Goal: Submit feedback/report problem

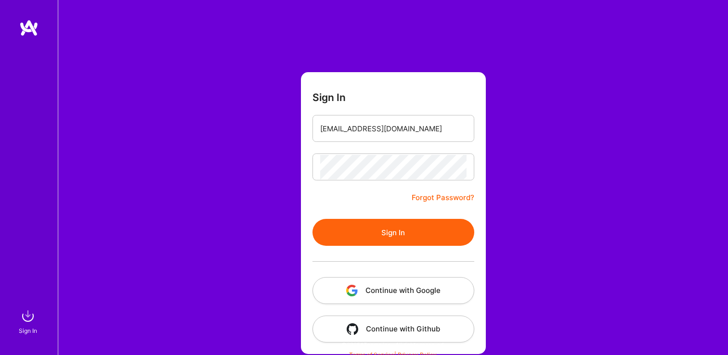
click at [376, 235] on button "Sign In" at bounding box center [394, 232] width 162 height 27
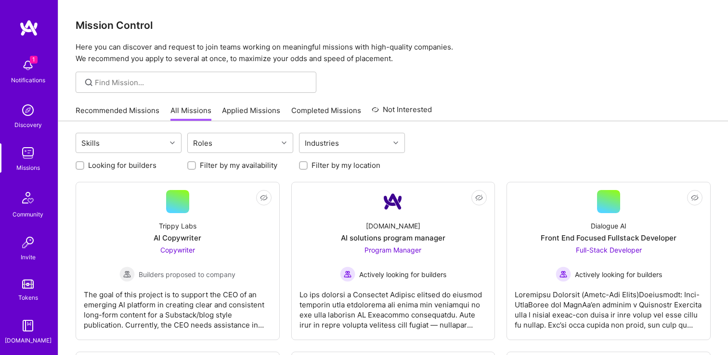
scroll to position [117, 0]
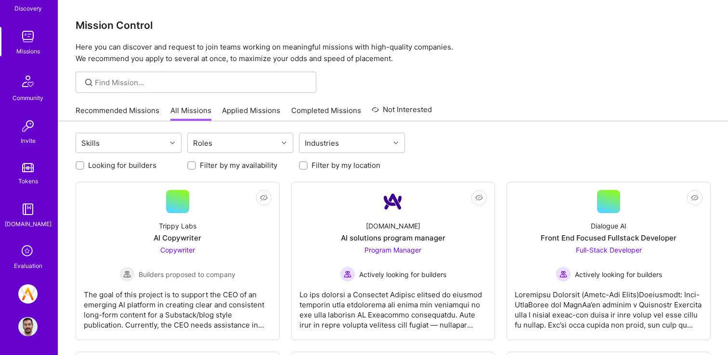
click at [33, 258] on icon at bounding box center [28, 252] width 18 height 18
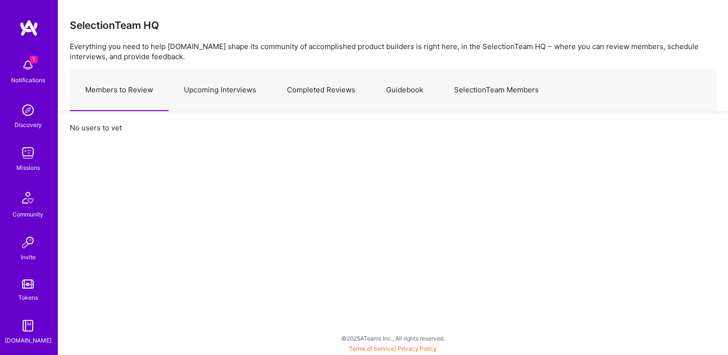
click at [220, 99] on link "Upcoming Interviews" at bounding box center [220, 90] width 103 height 42
click at [28, 77] on div "Notifications" at bounding box center [28, 80] width 34 height 10
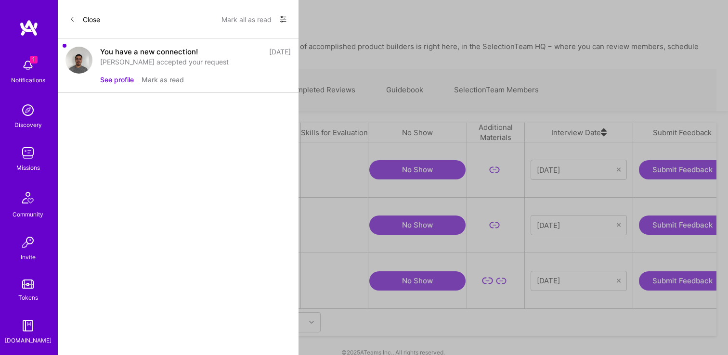
scroll to position [166, 647]
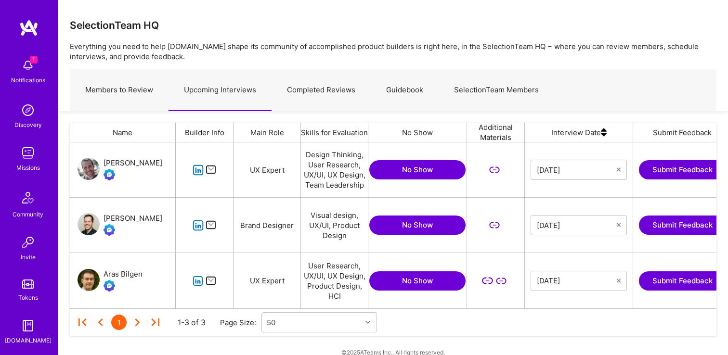
click at [349, 65] on div "1 1 Notifications Discovery Missions Community Invite Tokens [DOMAIN_NAME] Eval…" at bounding box center [364, 182] width 728 height 365
click at [197, 283] on icon "grid" at bounding box center [198, 281] width 11 height 11
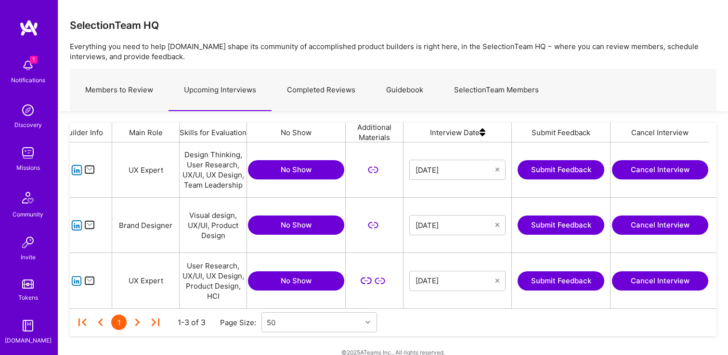
click at [556, 282] on button "Submit Feedback" at bounding box center [561, 281] width 87 height 19
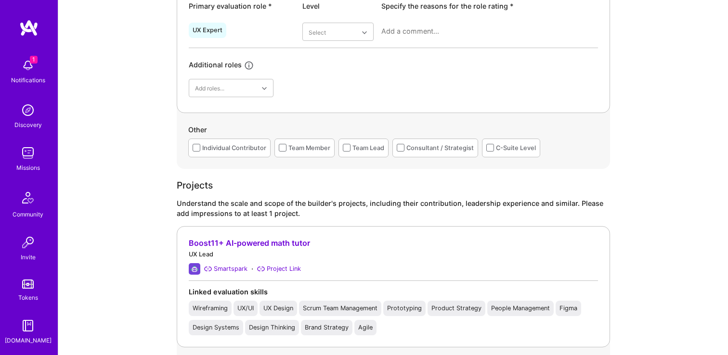
scroll to position [491, 0]
click at [425, 150] on div "Consultant / Strategist" at bounding box center [440, 147] width 67 height 10
click at [227, 155] on div "Individual Contributor" at bounding box center [229, 147] width 82 height 19
click at [279, 146] on span at bounding box center [283, 147] width 8 height 8
click at [0, 0] on input "checkbox" at bounding box center [0, 0] width 0 height 0
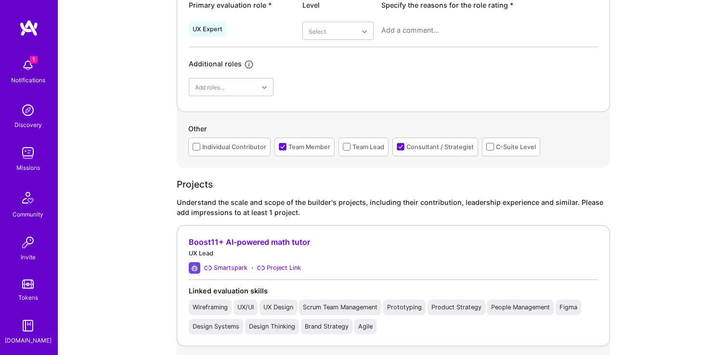
click at [246, 148] on div "Individual Contributor" at bounding box center [234, 147] width 64 height 10
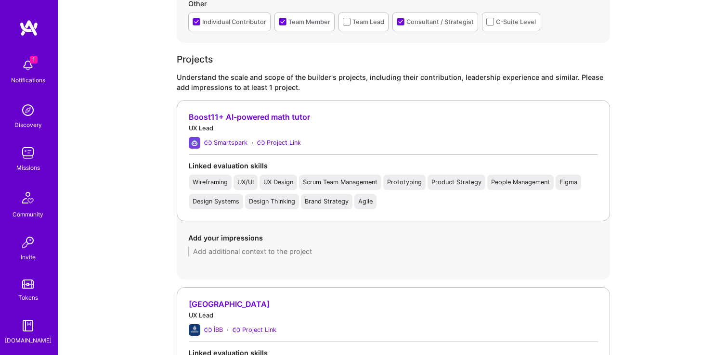
scroll to position [592, 0]
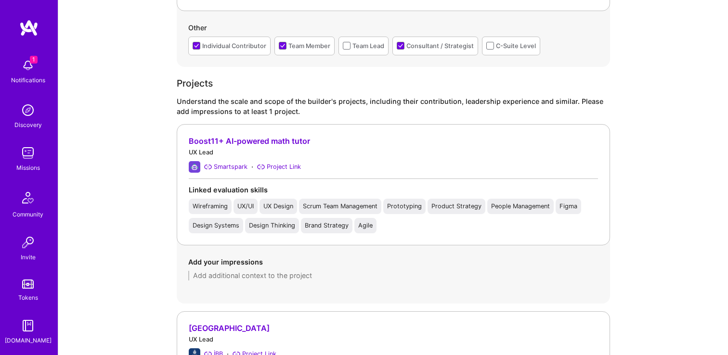
click at [371, 47] on div "Team Lead" at bounding box center [369, 46] width 32 height 10
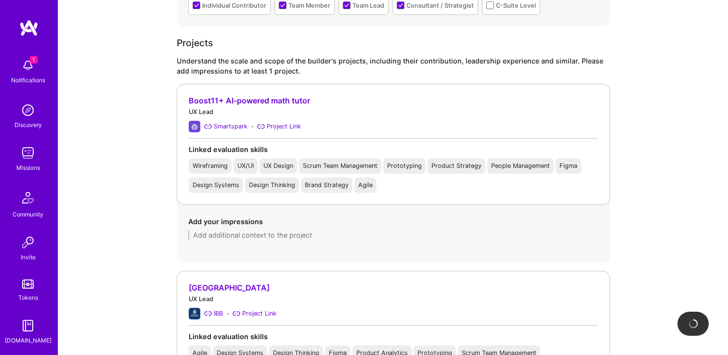
scroll to position [635, 0]
